Goal: Task Accomplishment & Management: Complete application form

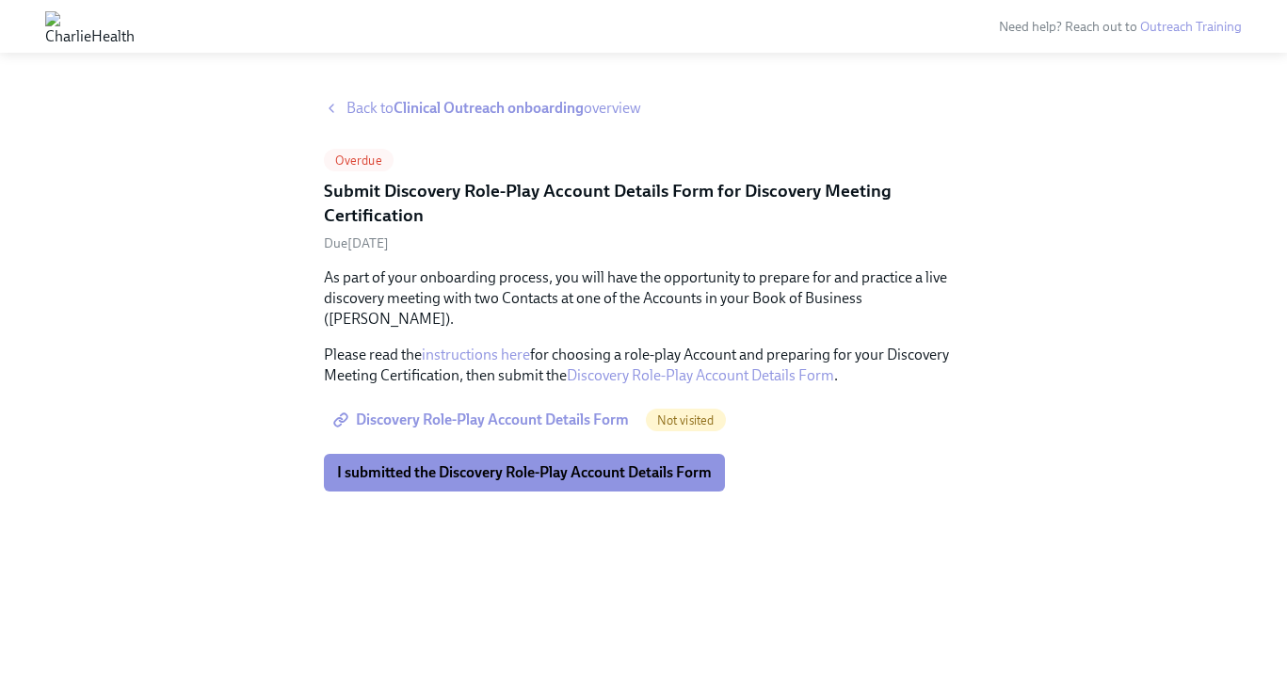
click at [558, 411] on span "Discovery Role-Play Account Details Form" at bounding box center [483, 420] width 292 height 19
click at [135, 38] on img at bounding box center [89, 26] width 89 height 30
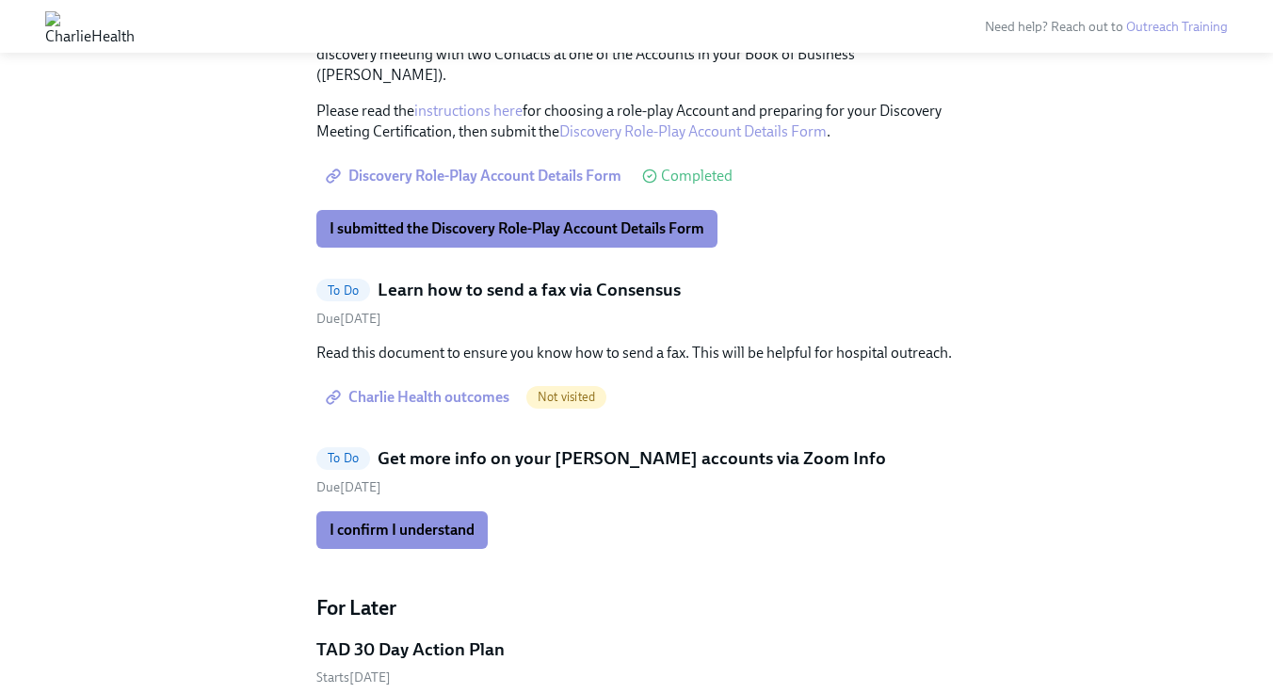
scroll to position [1320, 0]
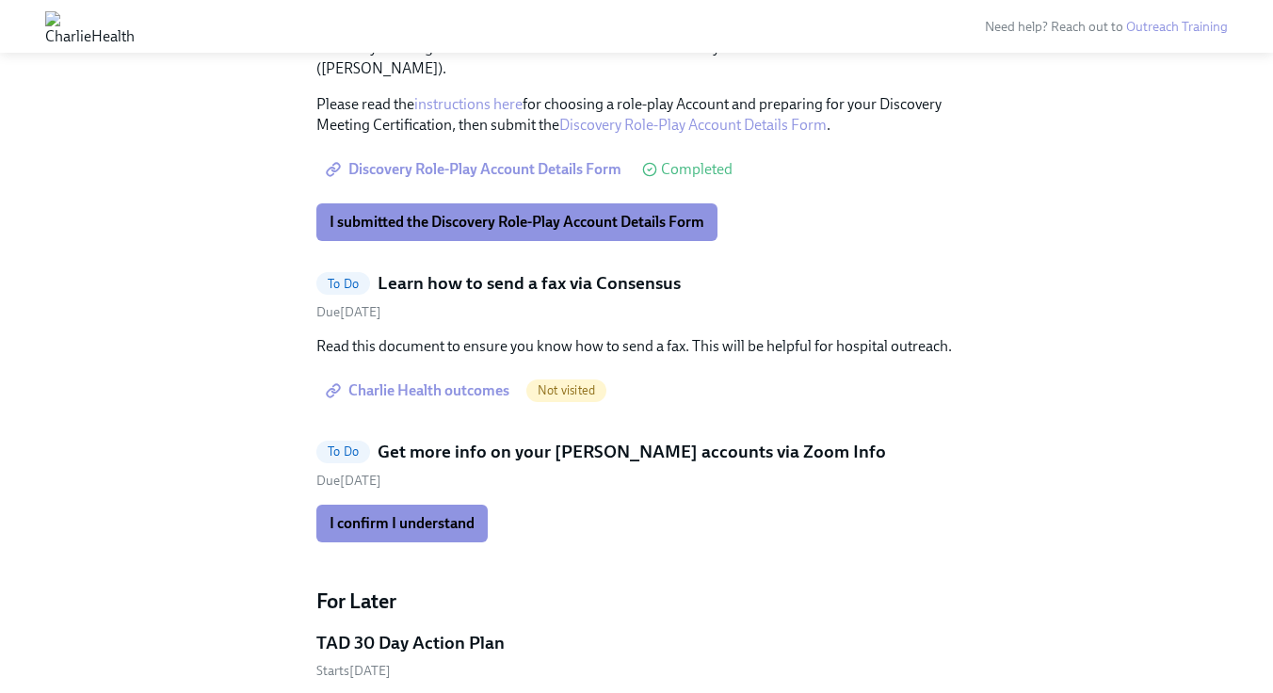
click at [469, 381] on span "Charlie Health outcomes" at bounding box center [420, 390] width 180 height 19
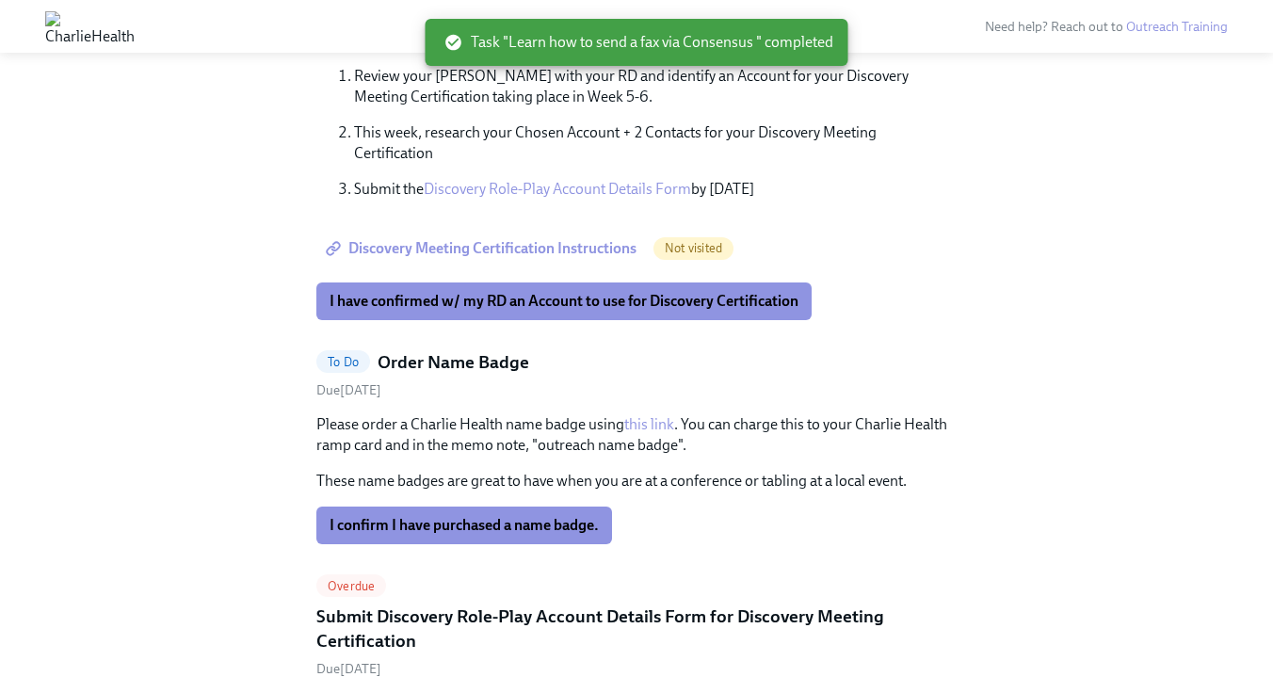
scroll to position [632, 0]
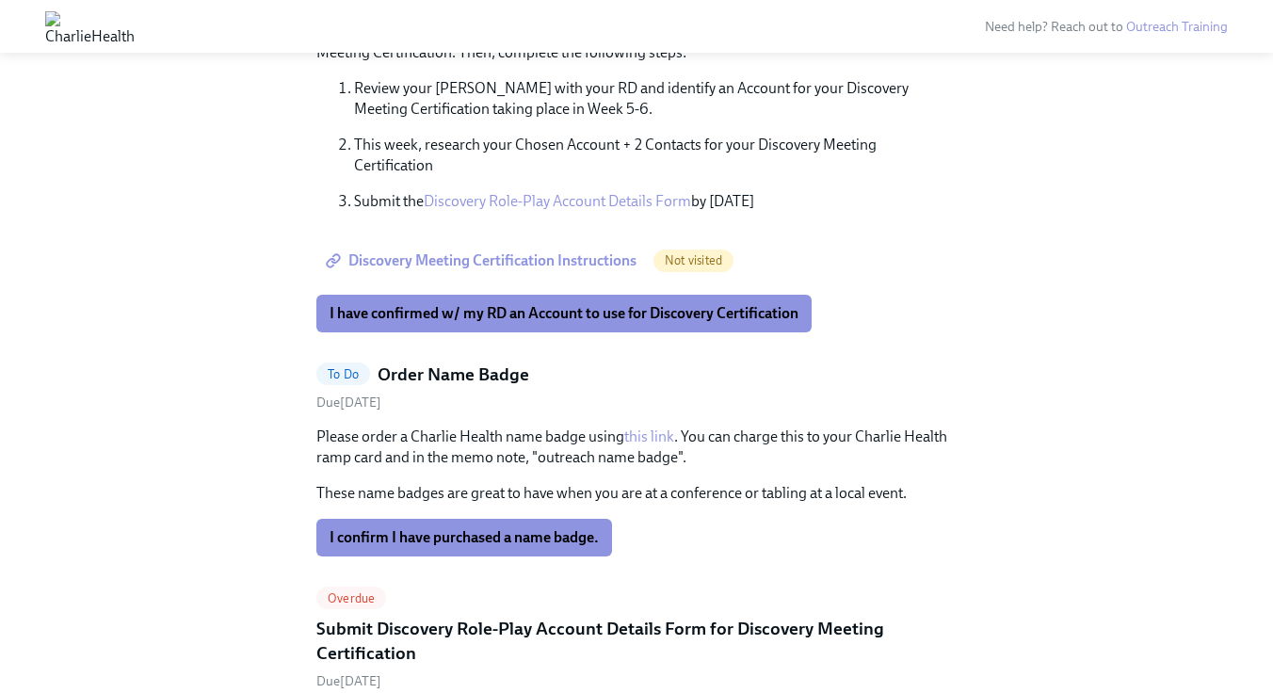
click at [662, 428] on link "this link" at bounding box center [649, 437] width 50 height 18
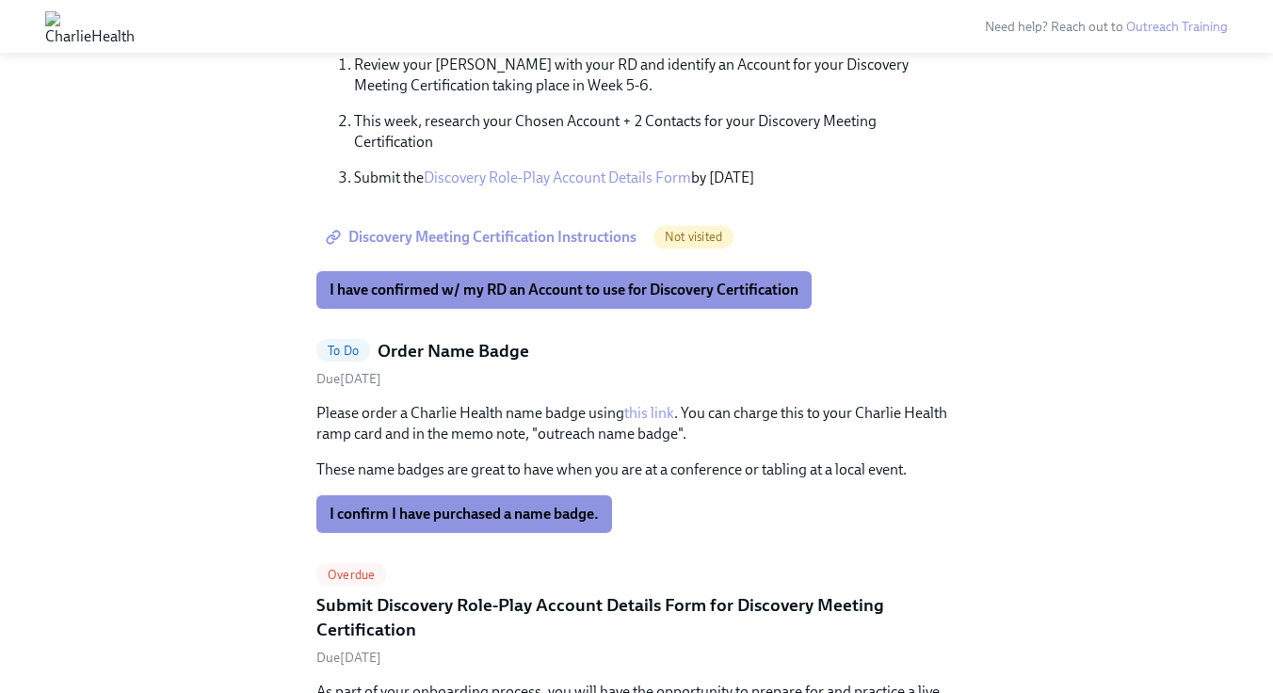
scroll to position [657, 0]
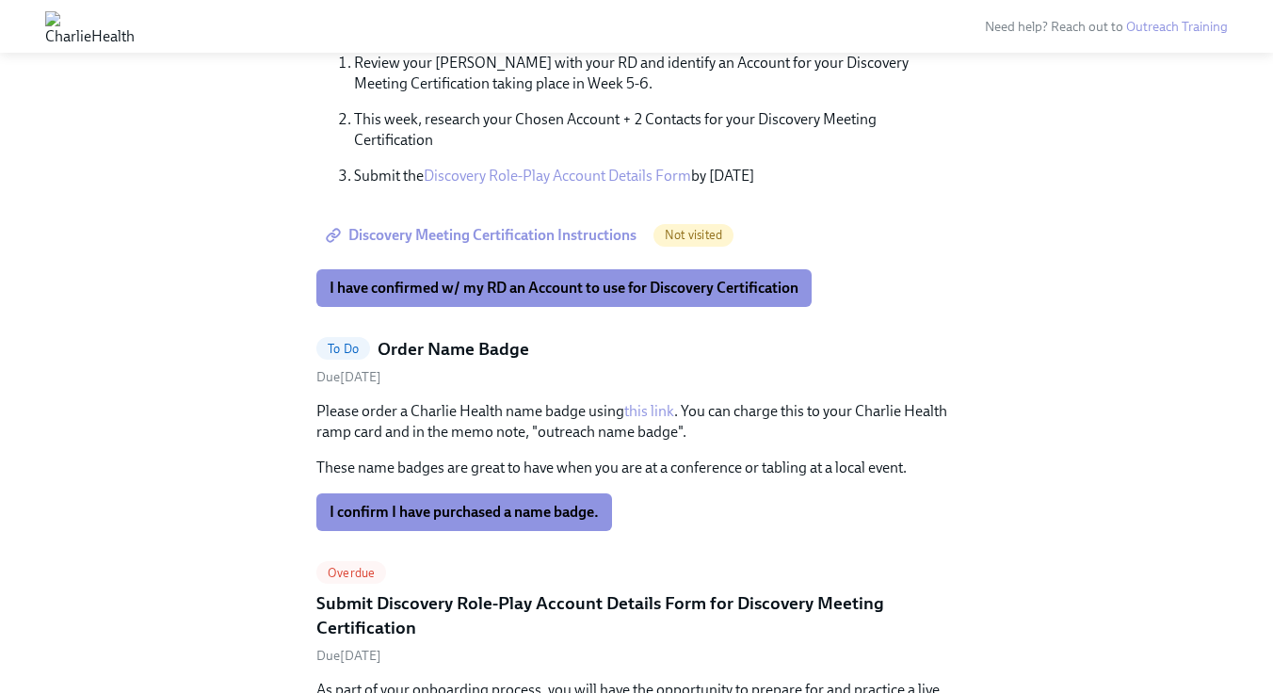
click at [416, 337] on h5 "Order Name Badge" at bounding box center [454, 349] width 152 height 24
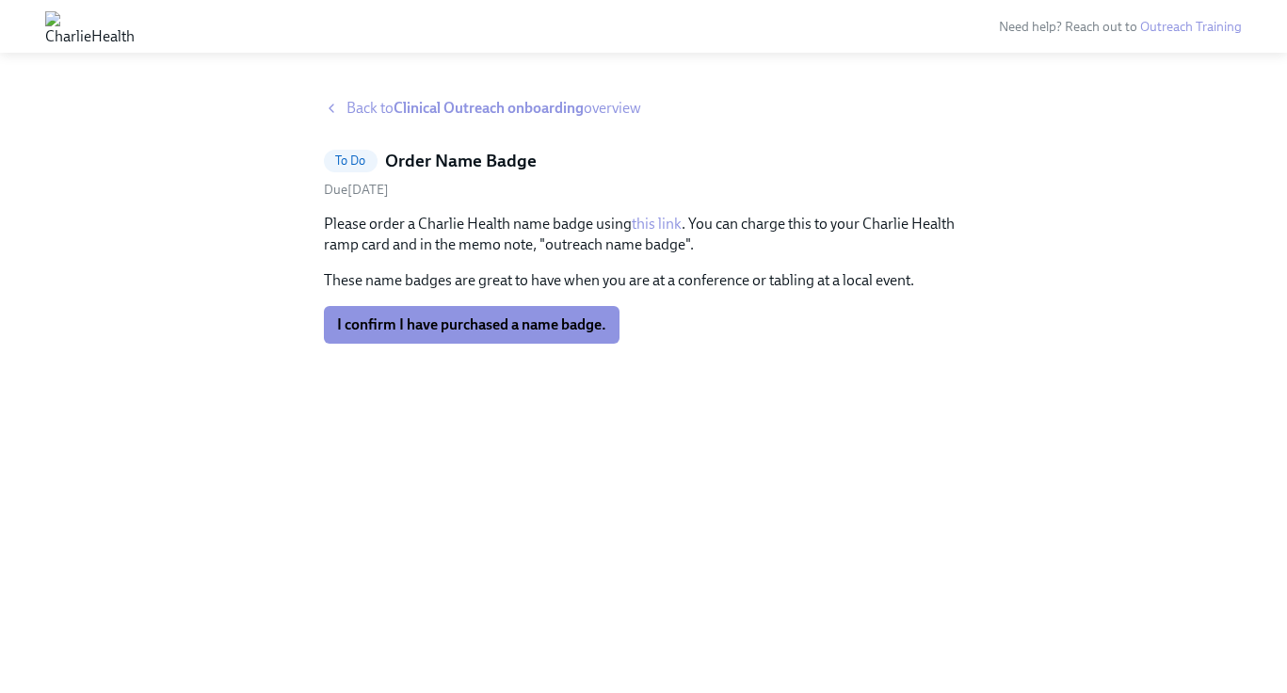
click at [642, 220] on link "this link" at bounding box center [657, 224] width 50 height 18
click at [446, 101] on strong "Clinical Outreach onboarding" at bounding box center [489, 108] width 190 height 18
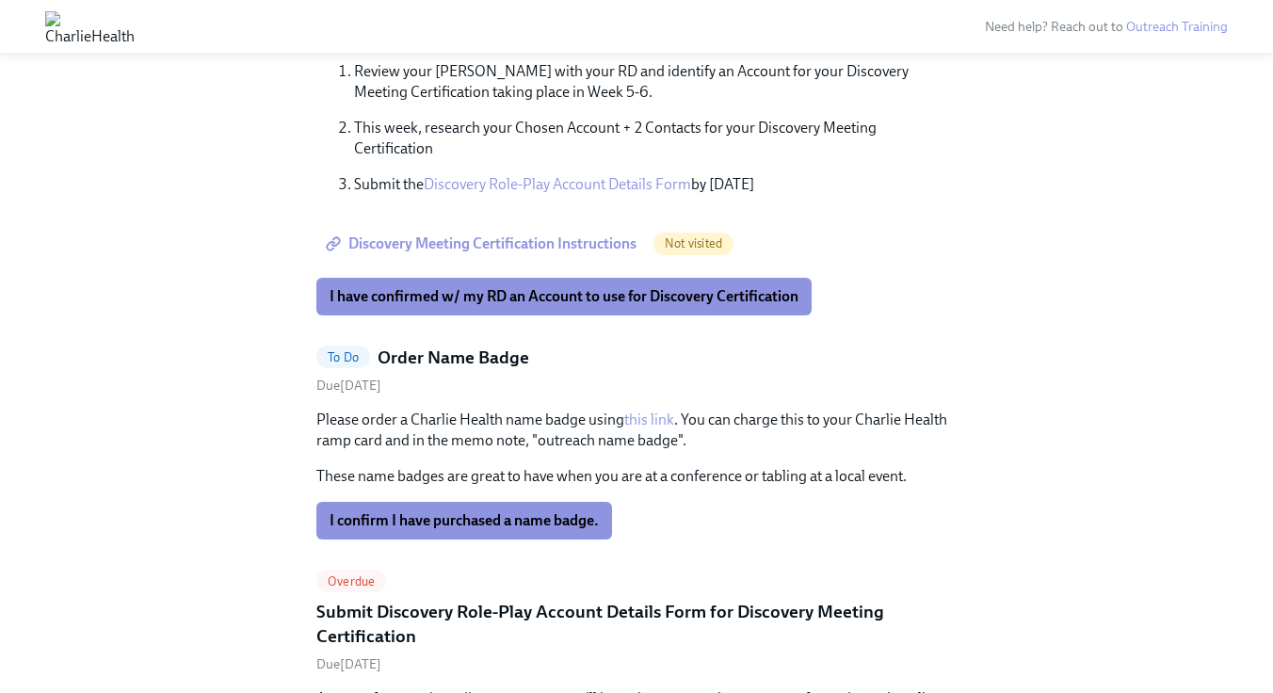
scroll to position [677, 0]
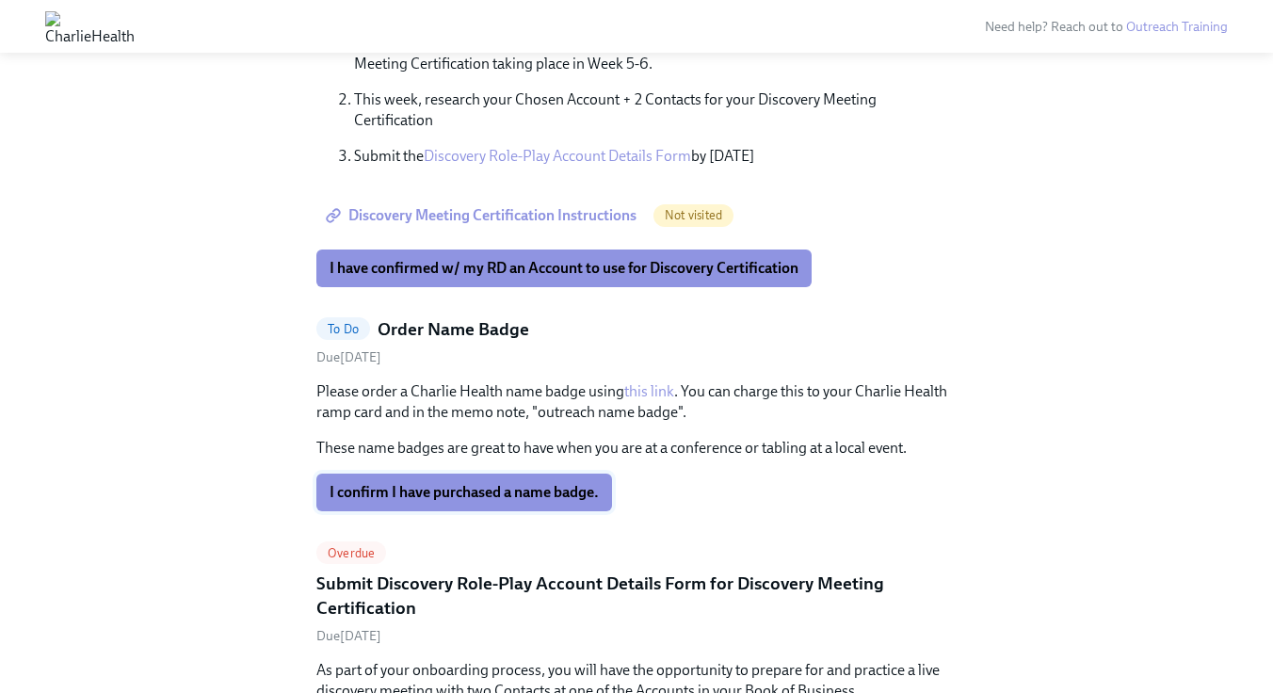
click at [506, 484] on button "I confirm I have purchased a name badge." at bounding box center [464, 493] width 296 height 38
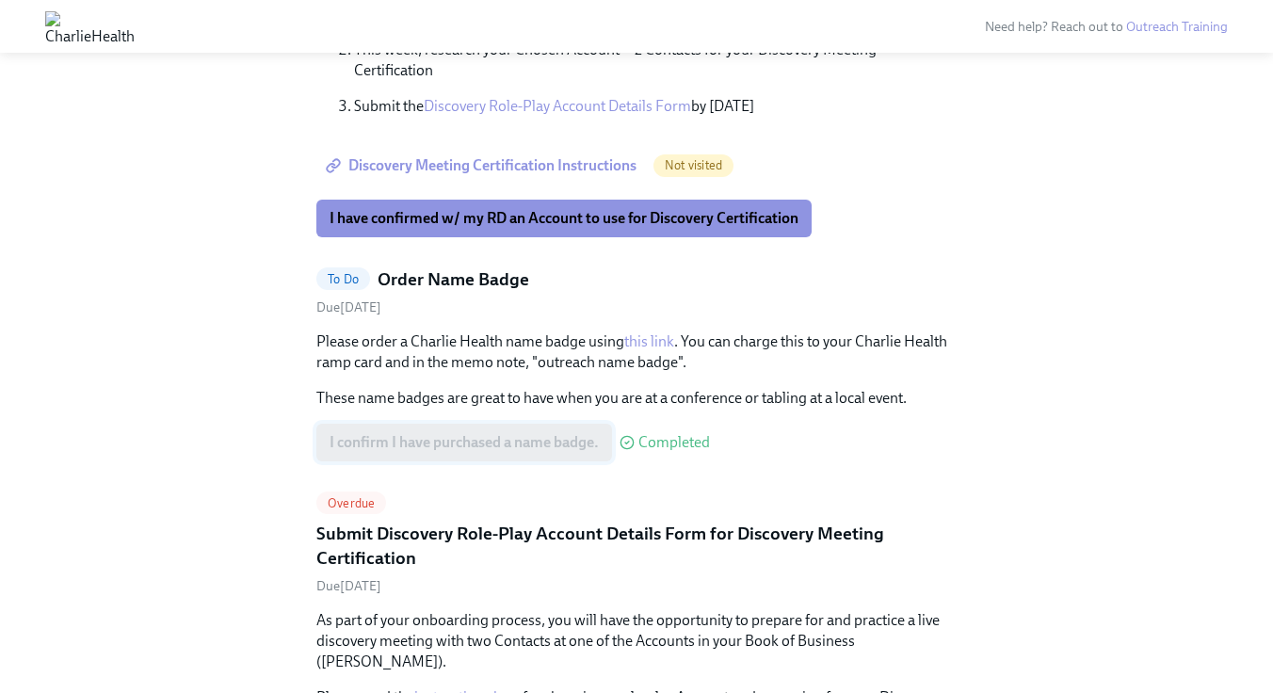
scroll to position [0, 0]
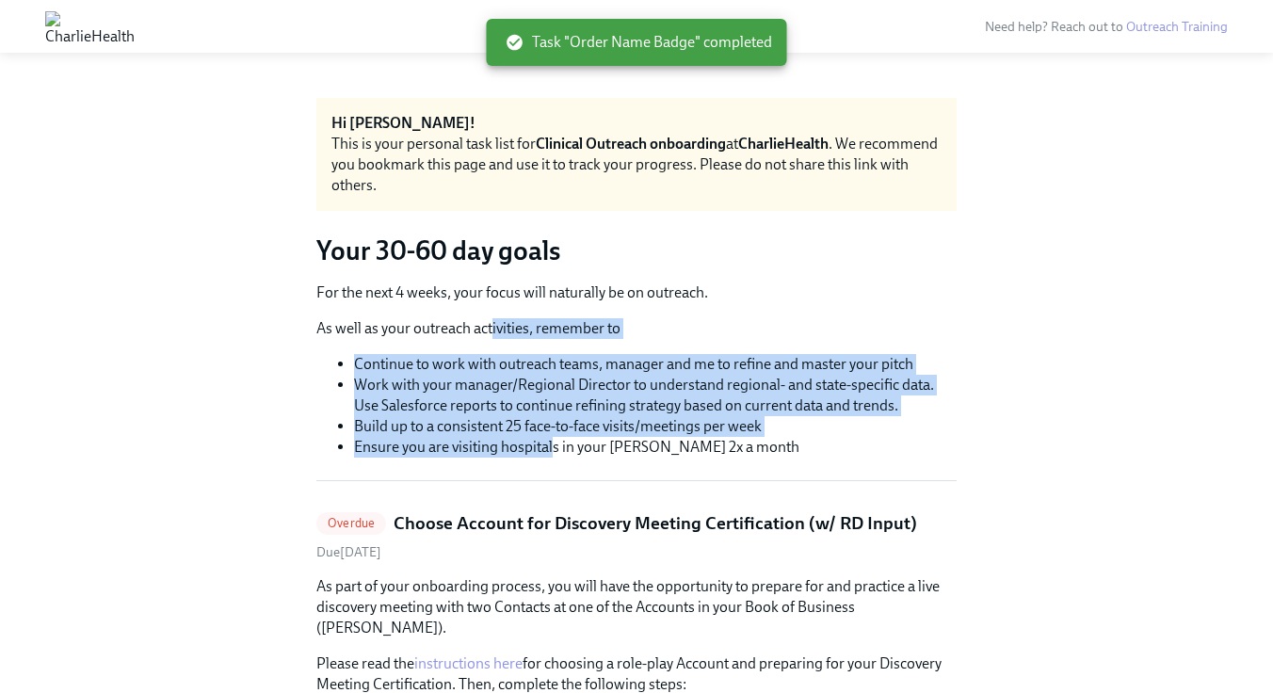
drag, startPoint x: 553, startPoint y: 443, endPoint x: 491, endPoint y: 330, distance: 129.0
click at [491, 329] on div "For the next 4 weeks, your focus will naturally be on outreach. As well as your…" at bounding box center [636, 370] width 640 height 175
click at [491, 330] on p "As well as your outreach activities, remember to" at bounding box center [636, 328] width 640 height 21
drag, startPoint x: 484, startPoint y: 343, endPoint x: 550, endPoint y: 446, distance: 122.8
click at [550, 446] on div "For the next 4 weeks, your focus will naturally be on outreach. As well as your…" at bounding box center [636, 370] width 640 height 175
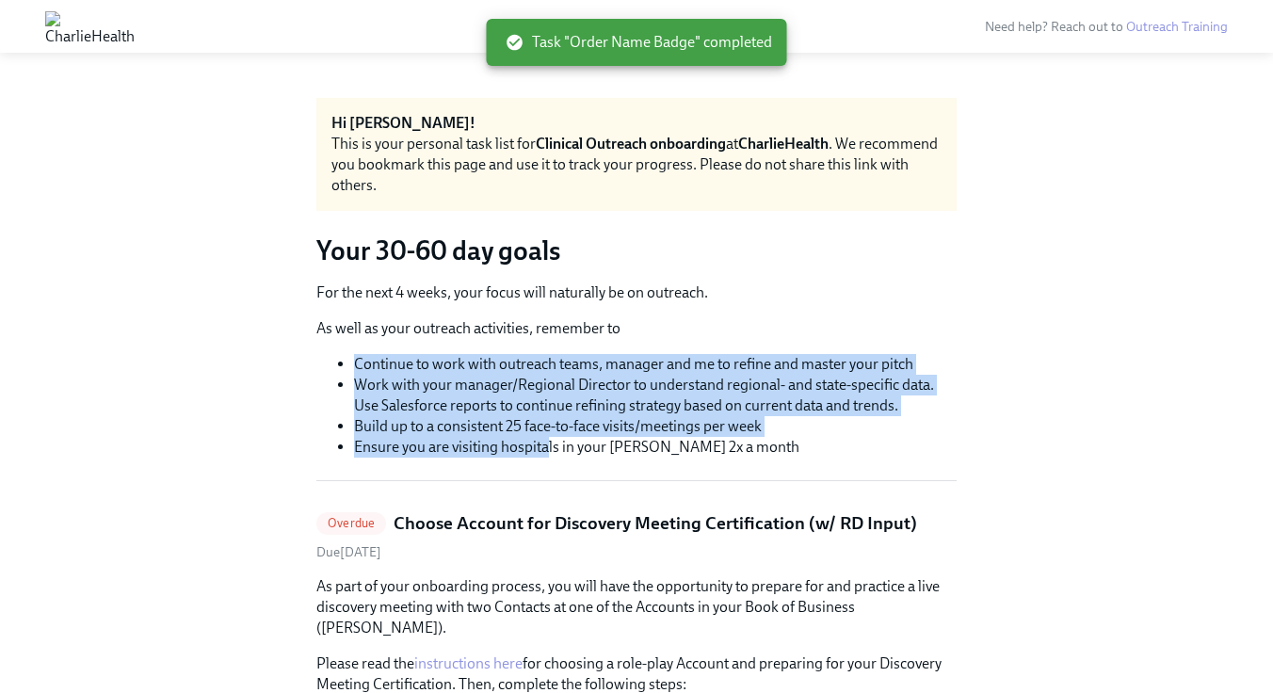
click at [550, 446] on li "Ensure you are visiting hospitals in your [PERSON_NAME] 2x a month" at bounding box center [655, 447] width 603 height 21
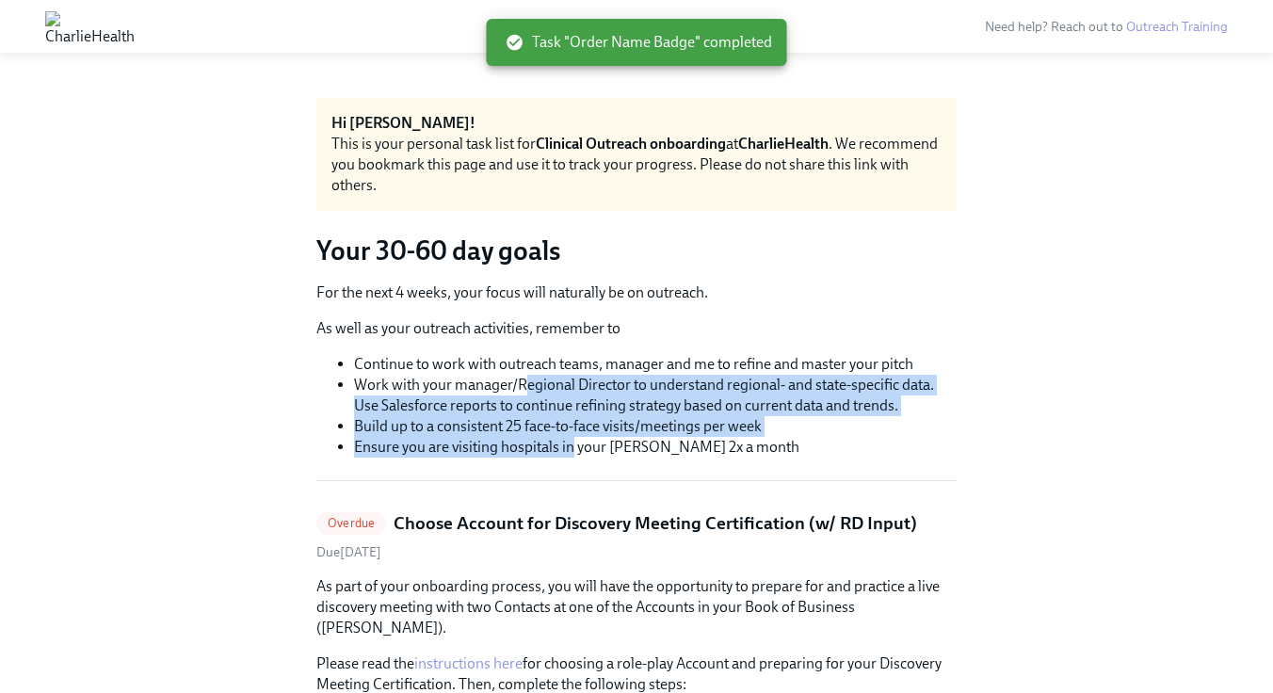
drag, startPoint x: 574, startPoint y: 454, endPoint x: 525, endPoint y: 384, distance: 84.6
click at [525, 384] on ul "Continue to work with outreach teams, manager and me to refine and master your …" at bounding box center [636, 406] width 640 height 104
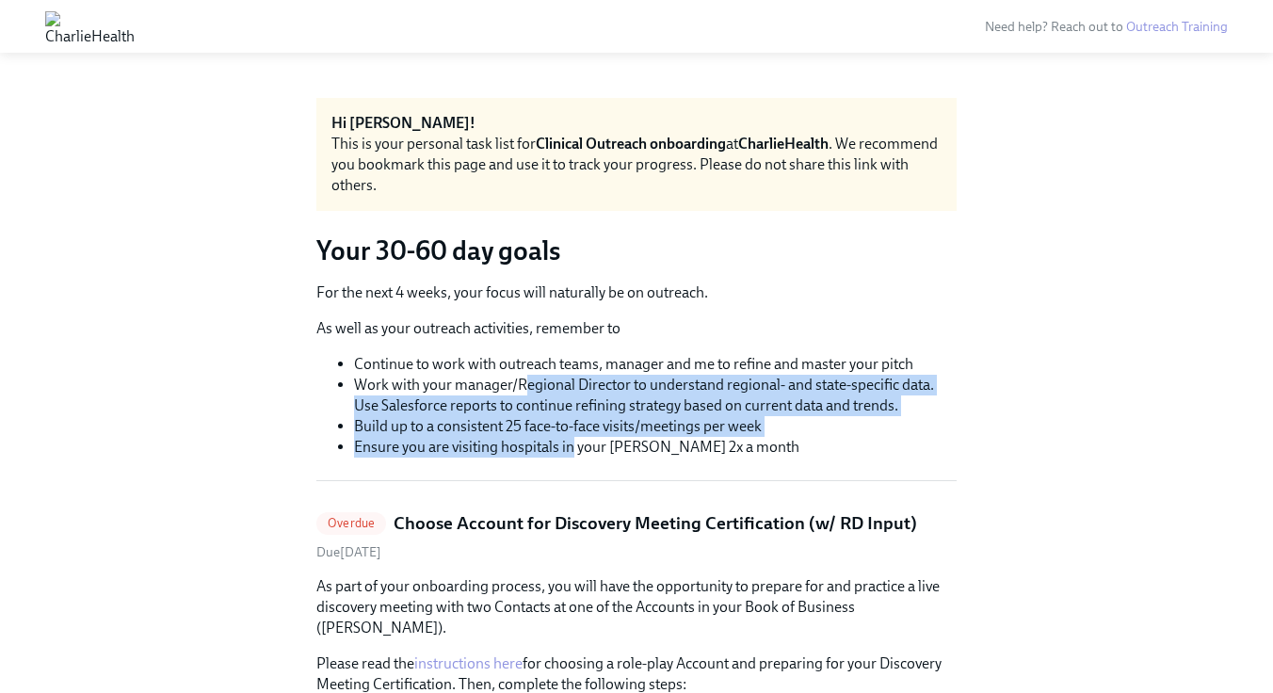
click at [525, 384] on li "Work with your manager/Regional Director to understand regional- and state-spec…" at bounding box center [655, 395] width 603 height 41
drag, startPoint x: 525, startPoint y: 384, endPoint x: 630, endPoint y: 423, distance: 111.4
click at [630, 423] on ul "Continue to work with outreach teams, manager and me to refine and master your …" at bounding box center [636, 406] width 640 height 104
click at [630, 423] on li "Build up to a consistent 25 face-to-face visits/meetings per week" at bounding box center [655, 426] width 603 height 21
